Goal: Find specific page/section: Find specific page/section

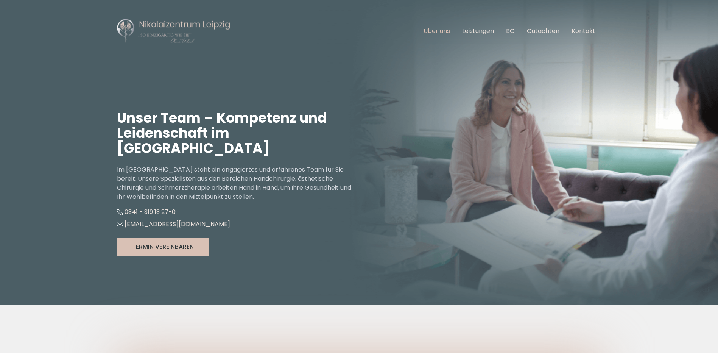
click at [438, 29] on link "Über uns" at bounding box center [437, 30] width 26 height 9
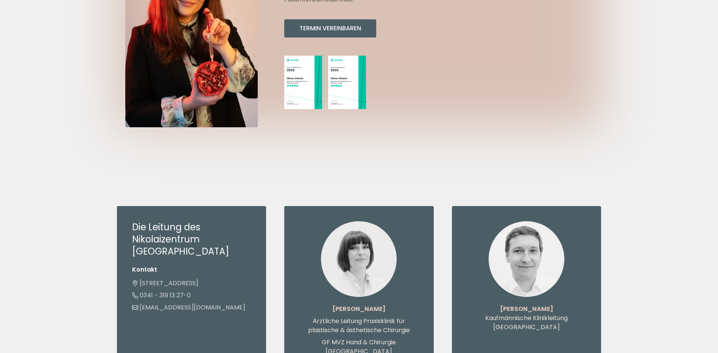
scroll to position [530, 0]
